Goal: Task Accomplishment & Management: Manage account settings

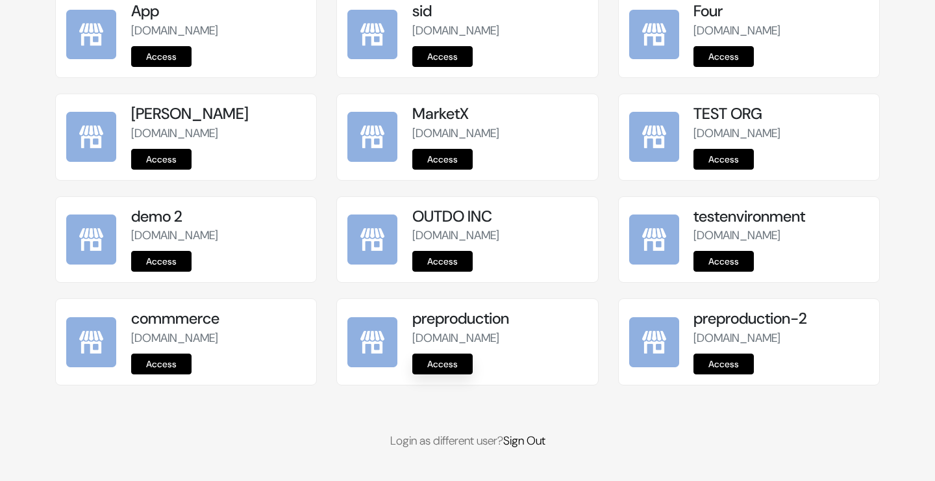
scroll to position [1640, 0]
click at [440, 359] on link "Access" at bounding box center [442, 363] width 60 height 21
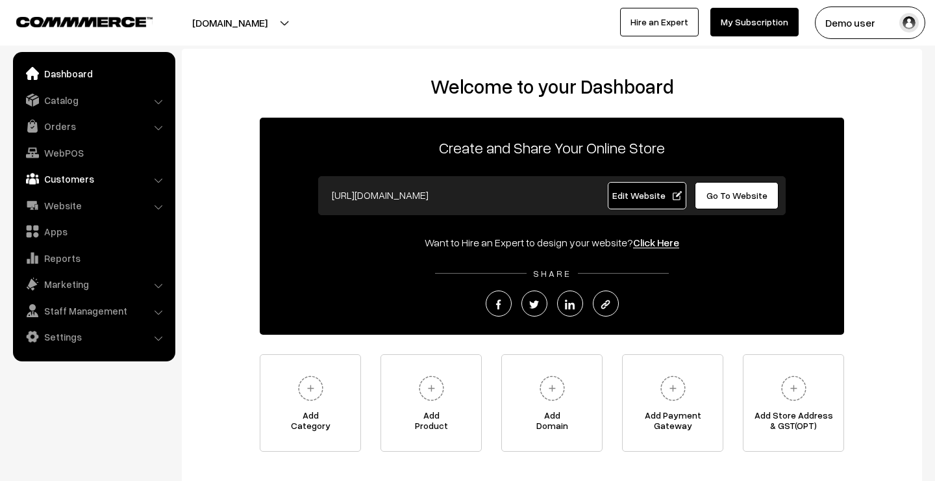
click at [97, 178] on link "Customers" at bounding box center [93, 178] width 155 height 23
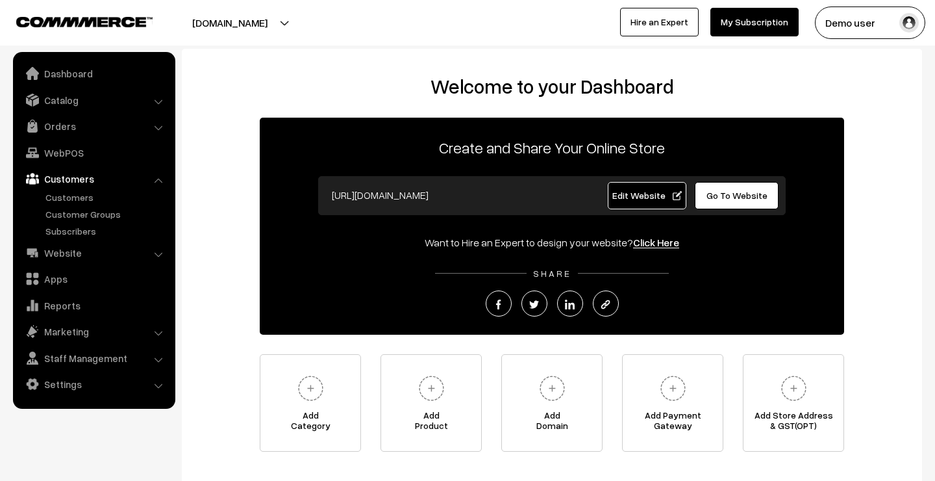
click at [97, 178] on link "Customers" at bounding box center [93, 178] width 155 height 23
click at [85, 132] on link "Orders" at bounding box center [93, 125] width 155 height 23
click at [73, 140] on link "Orders" at bounding box center [106, 145] width 129 height 14
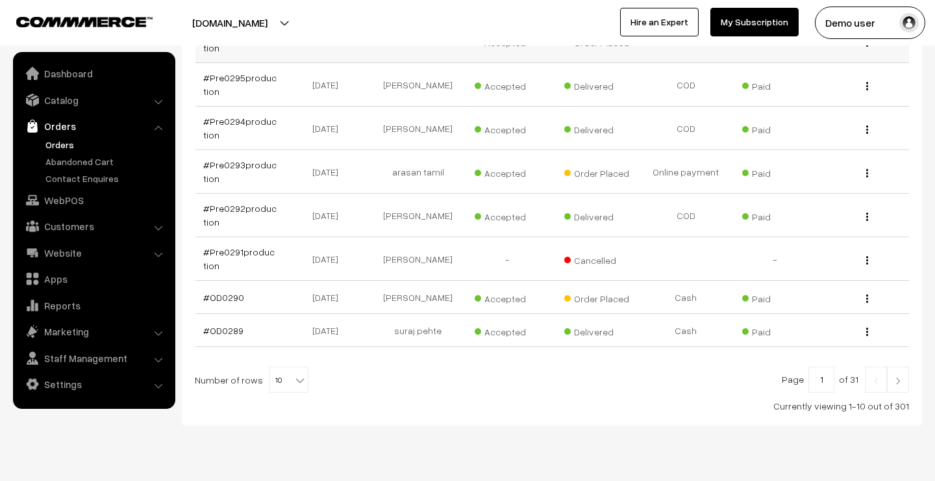
scroll to position [373, 0]
click at [903, 376] on img at bounding box center [898, 380] width 12 height 8
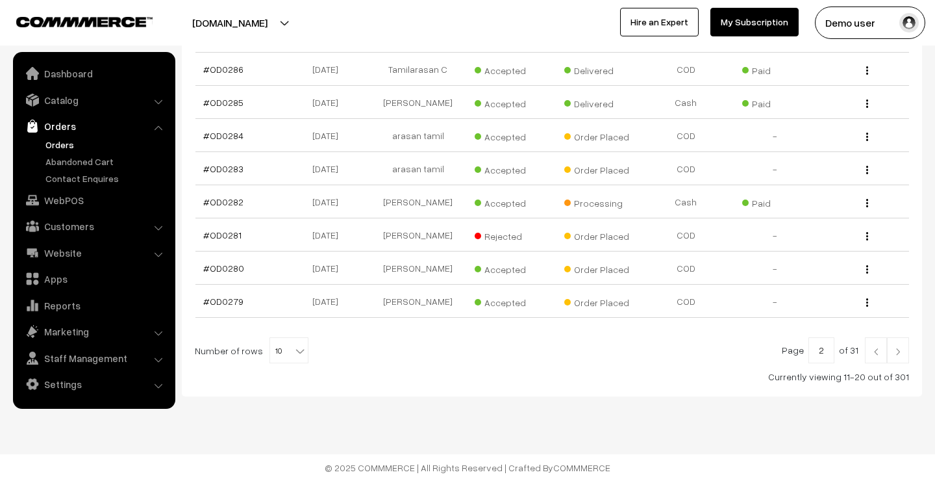
scroll to position [319, 0]
